Goal: Participate in discussion

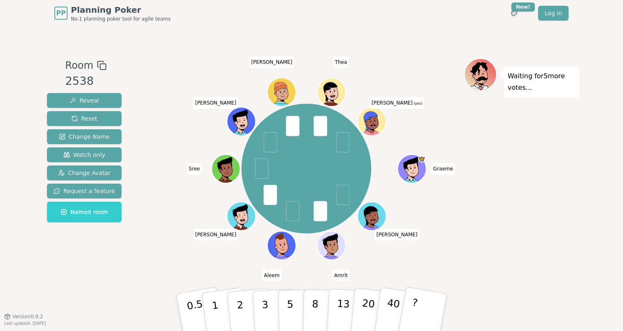
click at [494, 234] on div "Waiting for 5 more votes..." at bounding box center [521, 171] width 115 height 226
click at [219, 309] on button "1" at bounding box center [224, 312] width 49 height 67
click at [196, 306] on p "0.5" at bounding box center [195, 313] width 23 height 47
click at [208, 301] on button "1" at bounding box center [224, 312] width 49 height 67
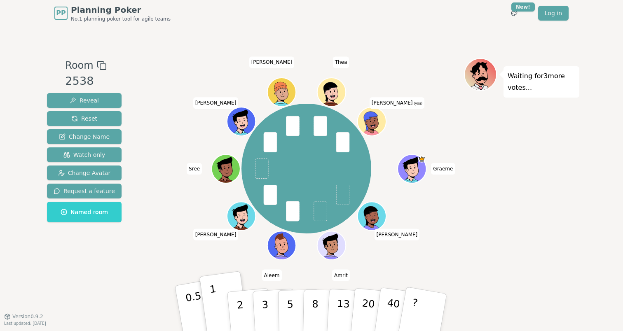
click at [195, 301] on p "0.5" at bounding box center [195, 313] width 23 height 47
click at [210, 304] on button "1" at bounding box center [224, 312] width 49 height 67
click at [214, 306] on p "1" at bounding box center [216, 313] width 12 height 45
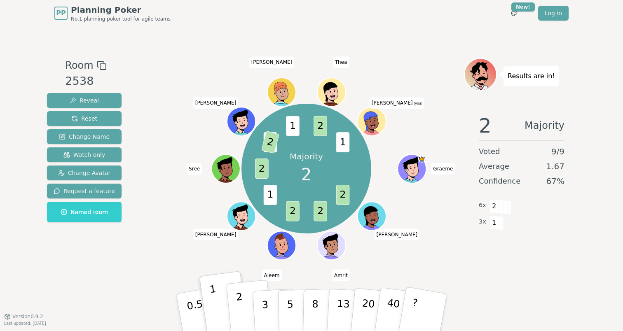
click at [235, 303] on button "2" at bounding box center [249, 312] width 47 height 65
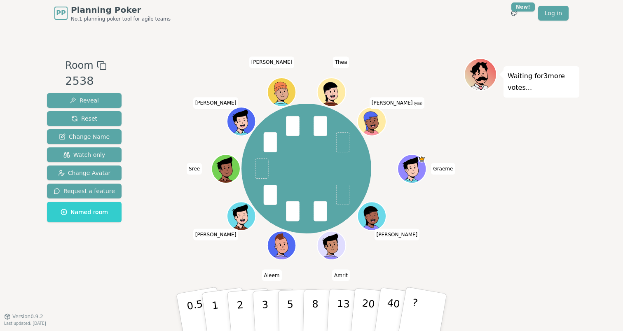
click at [238, 256] on div "[PERSON_NAME] Amrit [PERSON_NAME] Sree [PERSON_NAME] [PERSON_NAME] (you)" at bounding box center [306, 168] width 315 height 191
click at [216, 309] on p "1" at bounding box center [216, 313] width 12 height 45
click at [161, 226] on div "[PERSON_NAME] Amrit [PERSON_NAME] Sree [PERSON_NAME] [PERSON_NAME] (you)" at bounding box center [306, 168] width 315 height 191
click at [161, 223] on div "[PERSON_NAME] Amrit [PERSON_NAME] Sree [PERSON_NAME] [PERSON_NAME] (you)" at bounding box center [306, 168] width 315 height 191
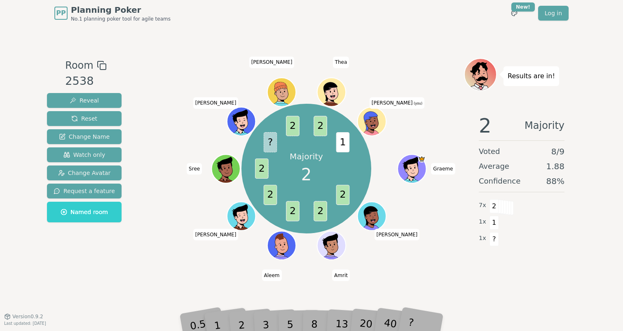
click at [224, 268] on div "Majority 2 2 2 2 2 2 ? 2 2 1 [PERSON_NAME] Amrit [PERSON_NAME] Sree [PERSON_NAM…" at bounding box center [306, 171] width 315 height 226
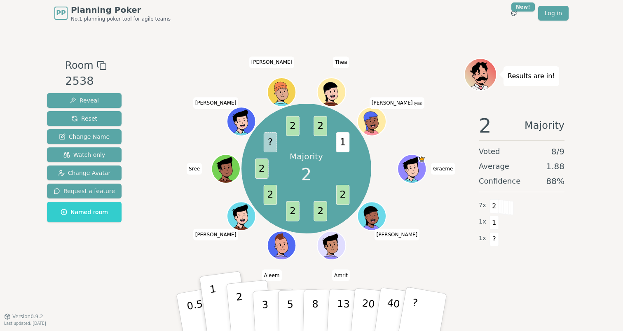
click at [242, 308] on p "2" at bounding box center [241, 313] width 11 height 45
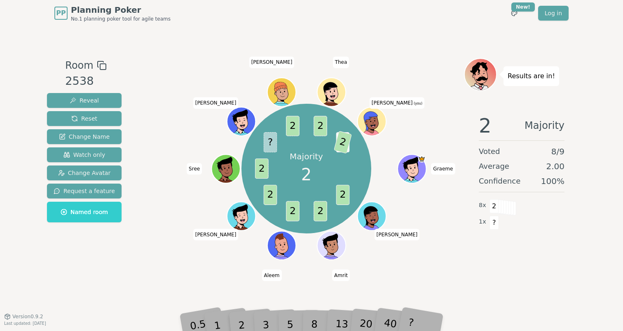
click at [165, 249] on div "Majority 2 2 2 2 2 2 ? 2 2 1 2 [PERSON_NAME] Amrit [PERSON_NAME] Sree [PERSON_N…" at bounding box center [306, 168] width 315 height 191
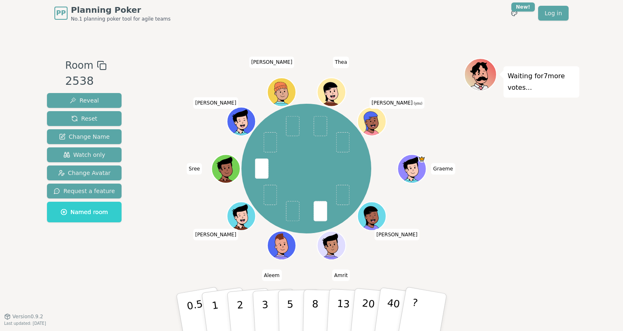
click at [490, 229] on div "Waiting for 7 more votes..." at bounding box center [521, 171] width 115 height 226
click at [294, 304] on button "5" at bounding box center [299, 312] width 42 height 63
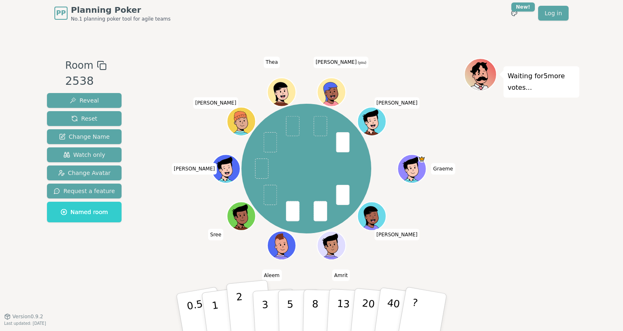
click at [237, 304] on p "2" at bounding box center [241, 313] width 11 height 45
click at [212, 306] on p "1" at bounding box center [216, 313] width 12 height 45
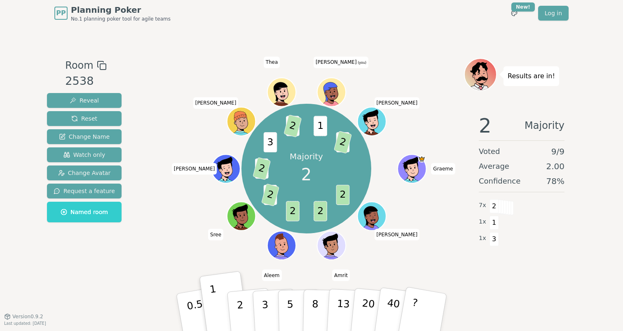
click at [532, 276] on div "Results are in! 2 Majority Voted 9 / 9 Average 2.00 Confidence 78 % 7 x 2 1 x 1…" at bounding box center [521, 171] width 115 height 226
click at [178, 243] on div "Majority 2 2 2 2 3 2 1 2 3 1 2 1 1 2 [PERSON_NAME] [PERSON_NAME] Sree [PERSON_N…" at bounding box center [306, 168] width 315 height 191
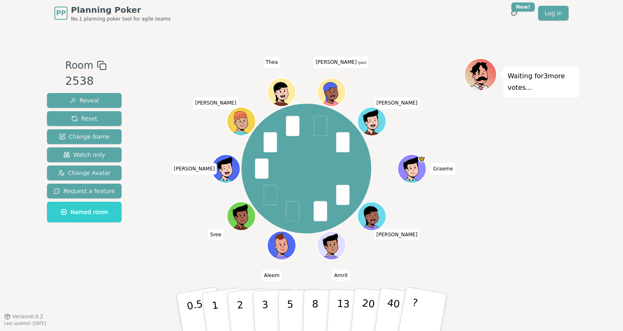
click at [509, 196] on div "Waiting for 3 more votes..." at bounding box center [521, 171] width 115 height 226
click at [431, 302] on button "?" at bounding box center [422, 312] width 51 height 68
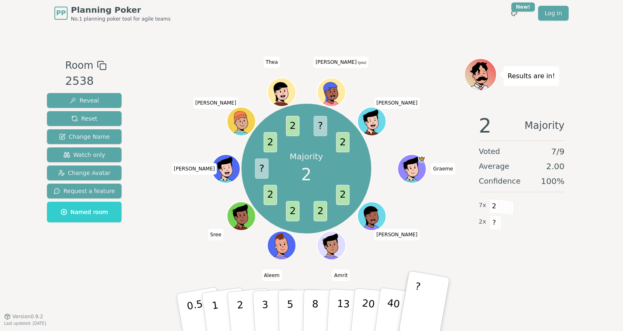
click at [506, 238] on div "2 Majority Voted 7 / 9 Average 2.00 Confidence 100 % 7 x 2 2 x ?" at bounding box center [521, 189] width 115 height 165
click at [520, 252] on div "2 Majority Voted 7 / 9 Average 2.00 Confidence 100 % 7 x 2 2 x ?" at bounding box center [521, 189] width 115 height 165
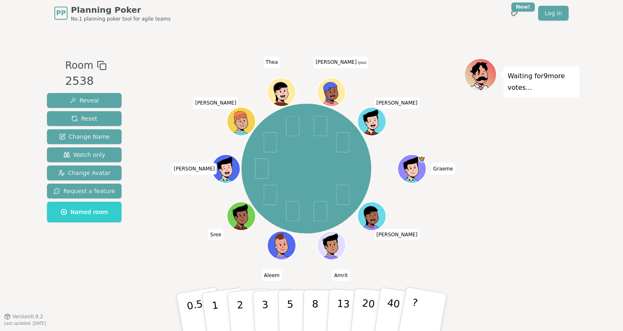
click at [497, 216] on div "Waiting for 9 more votes..." at bounding box center [521, 171] width 115 height 226
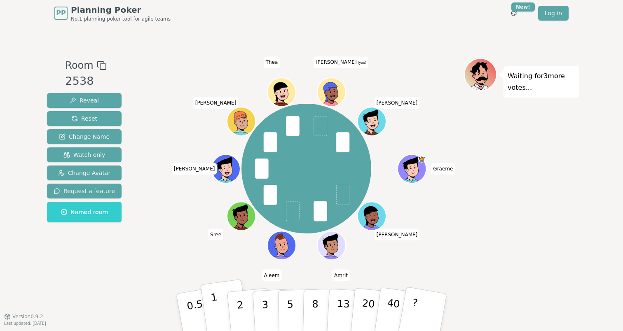
click at [217, 302] on button "1" at bounding box center [224, 312] width 49 height 67
